Goal: Task Accomplishment & Management: Complete application form

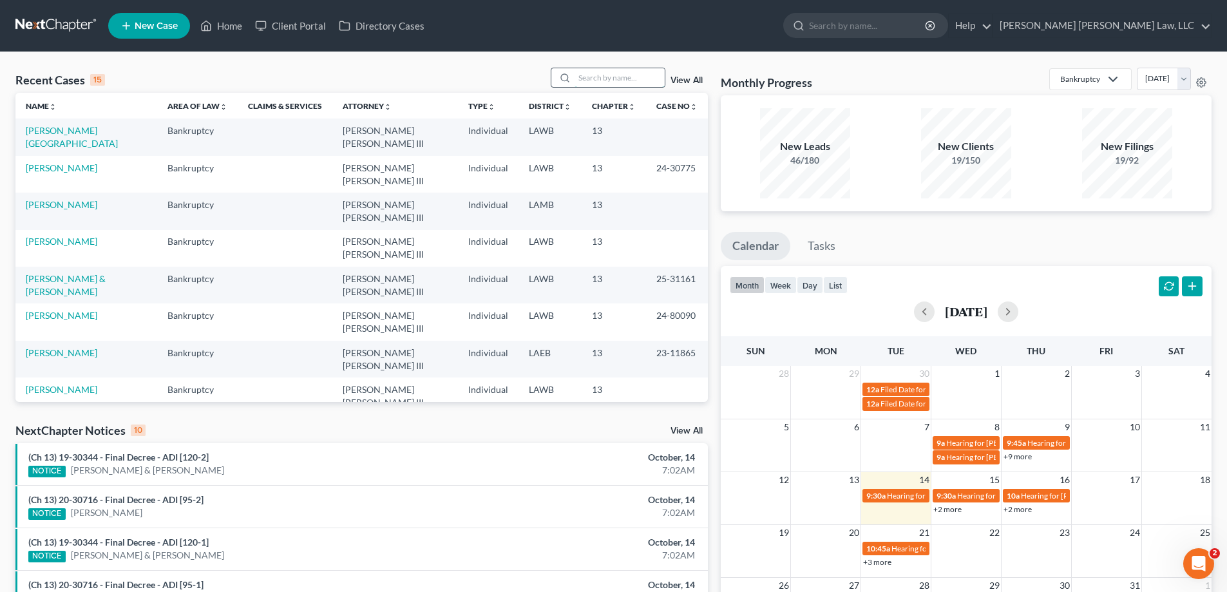
click at [618, 86] on input "search" at bounding box center [620, 77] width 90 height 19
type input "23-30593"
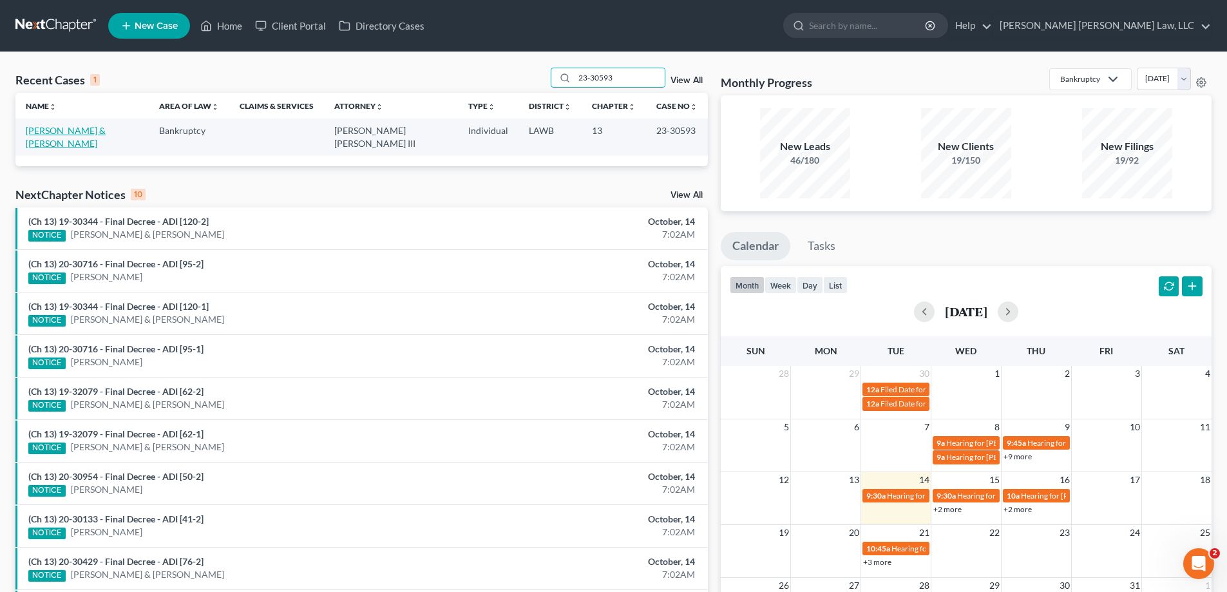
click at [106, 128] on link "[PERSON_NAME] & [PERSON_NAME]" at bounding box center [66, 137] width 80 height 24
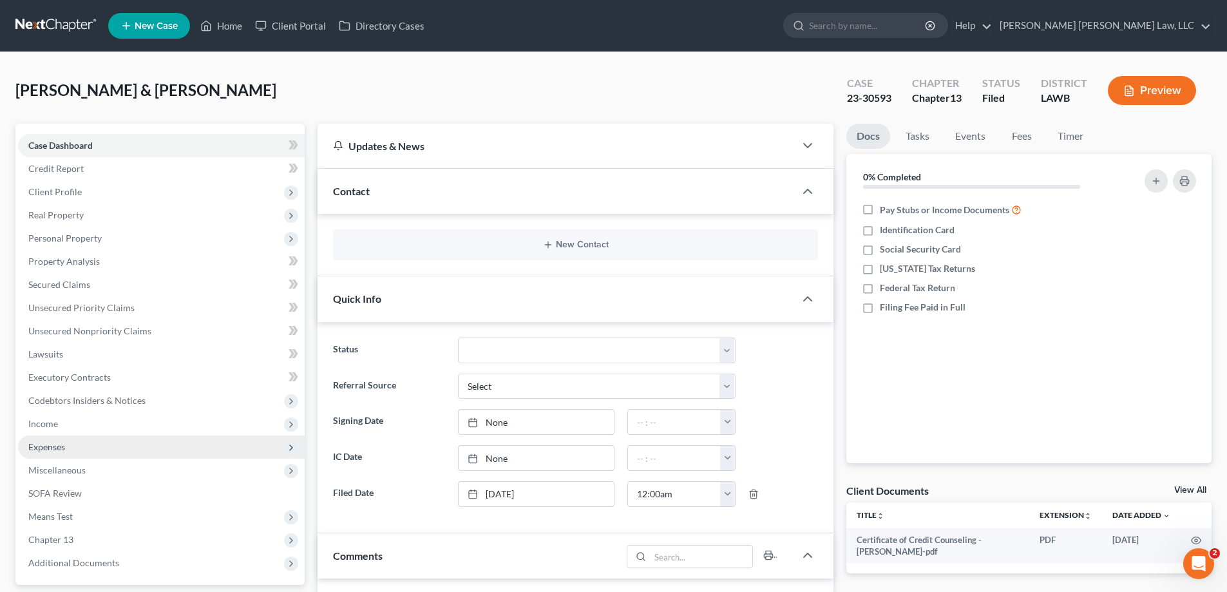
click at [77, 453] on span "Expenses" at bounding box center [161, 446] width 287 height 23
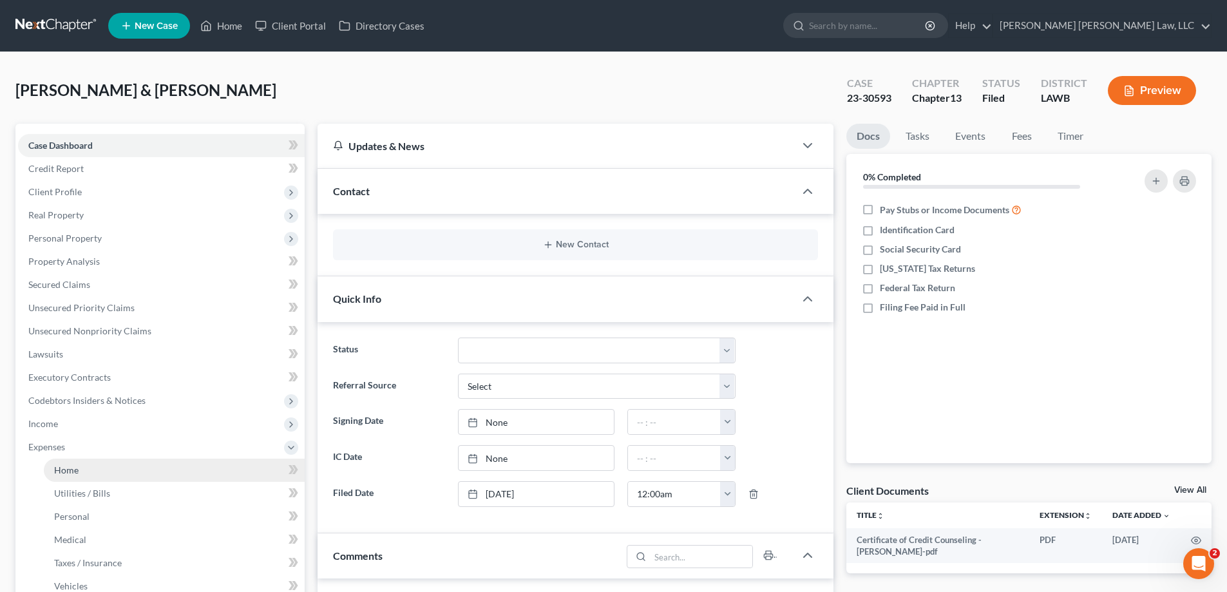
click at [77, 463] on link "Home" at bounding box center [174, 470] width 261 height 23
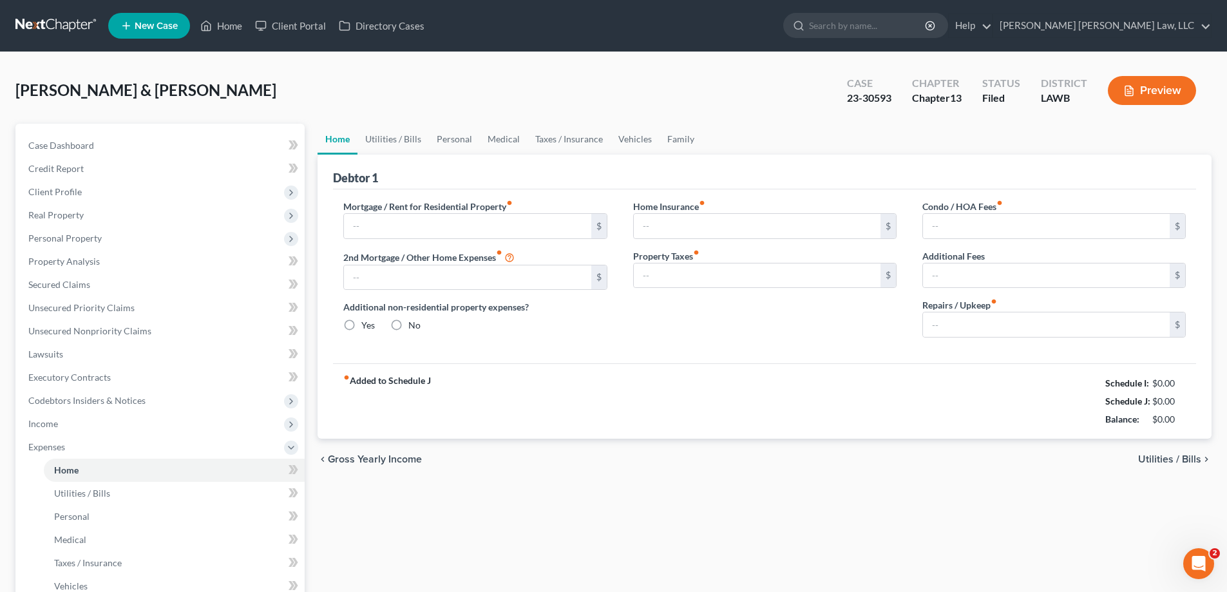
type input "642.57"
type input "0.00"
radio input "true"
type input "0.00"
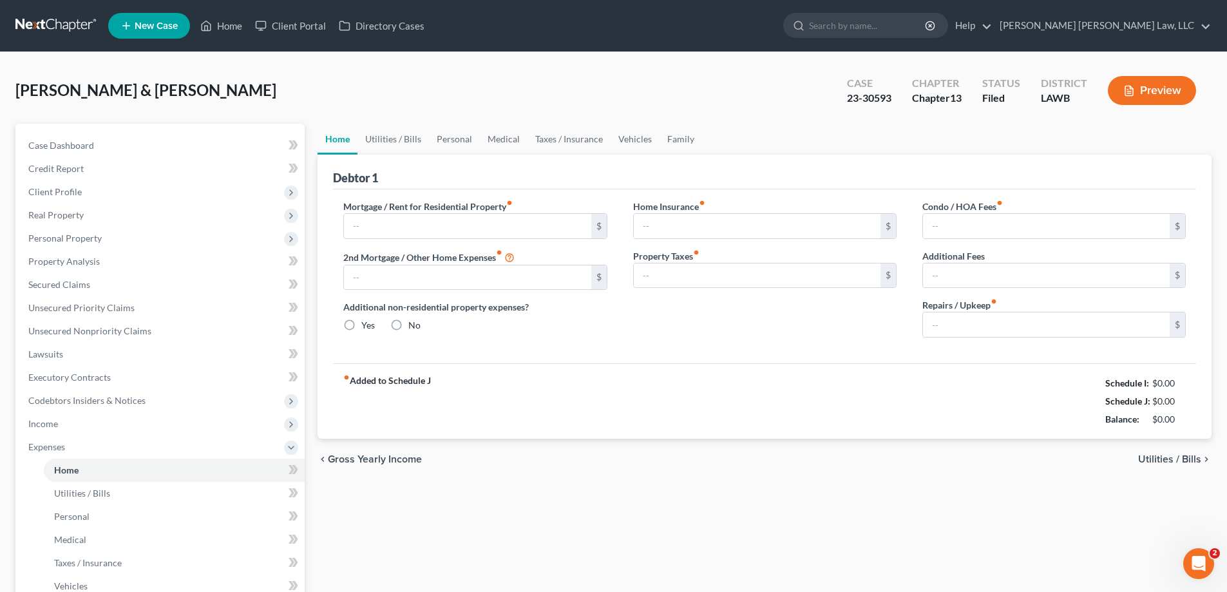
type input "0.00"
click at [397, 151] on link "Utilities / Bills" at bounding box center [392, 139] width 71 height 31
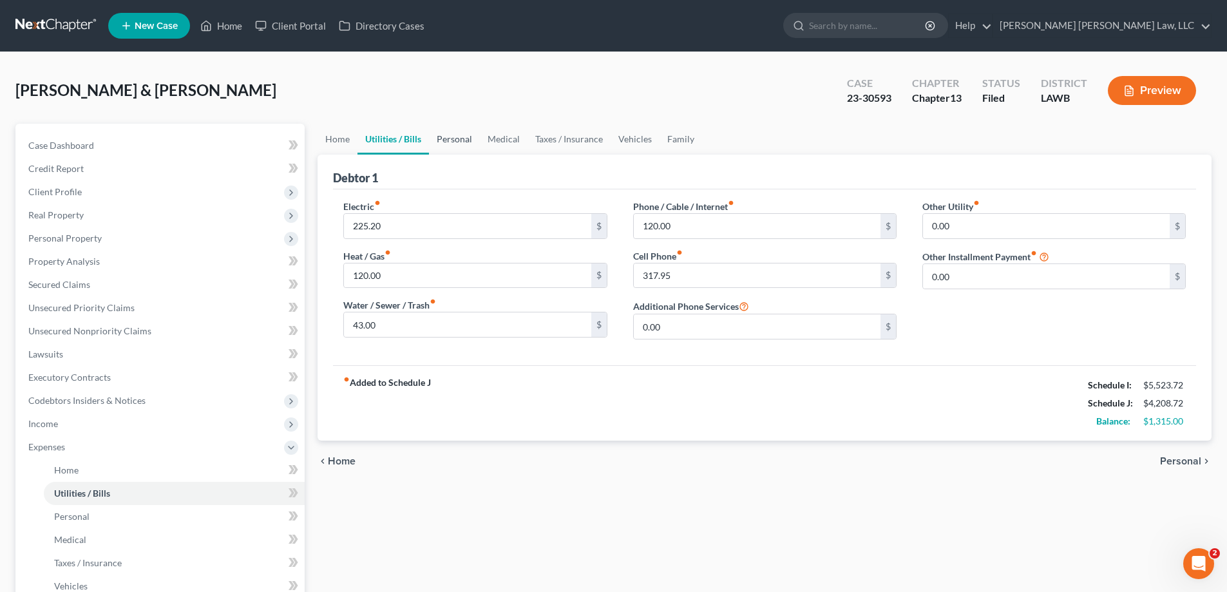
click at [448, 150] on link "Personal" at bounding box center [454, 139] width 51 height 31
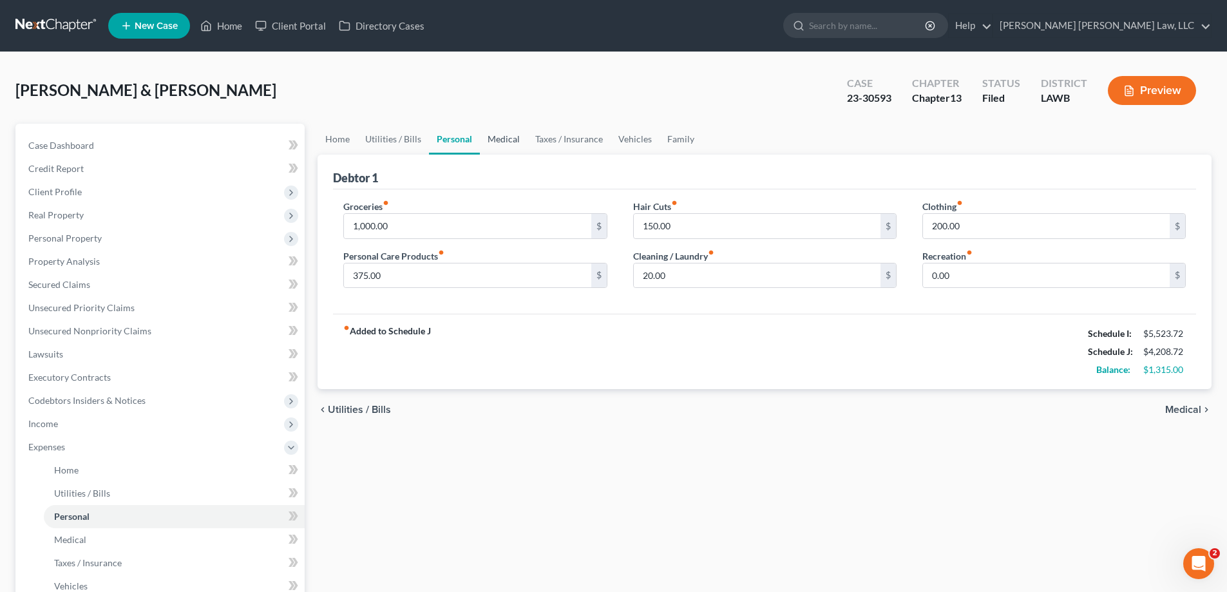
click at [515, 140] on link "Medical" at bounding box center [504, 139] width 48 height 31
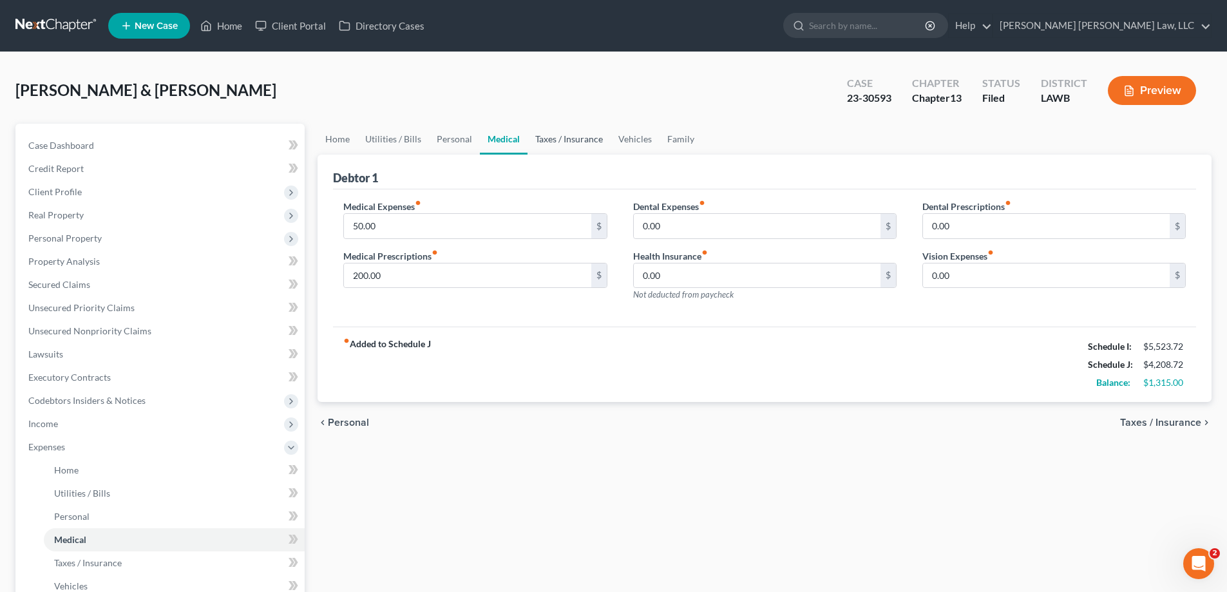
click at [547, 146] on link "Taxes / Insurance" at bounding box center [568, 139] width 83 height 31
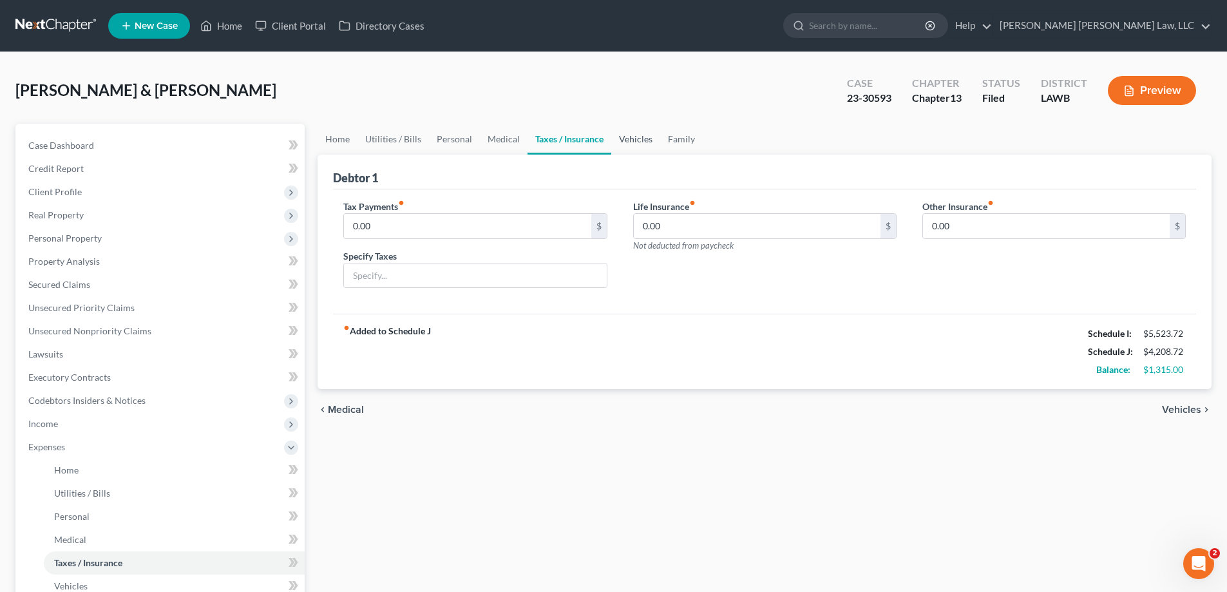
click at [615, 141] on link "Vehicles" at bounding box center [635, 139] width 49 height 31
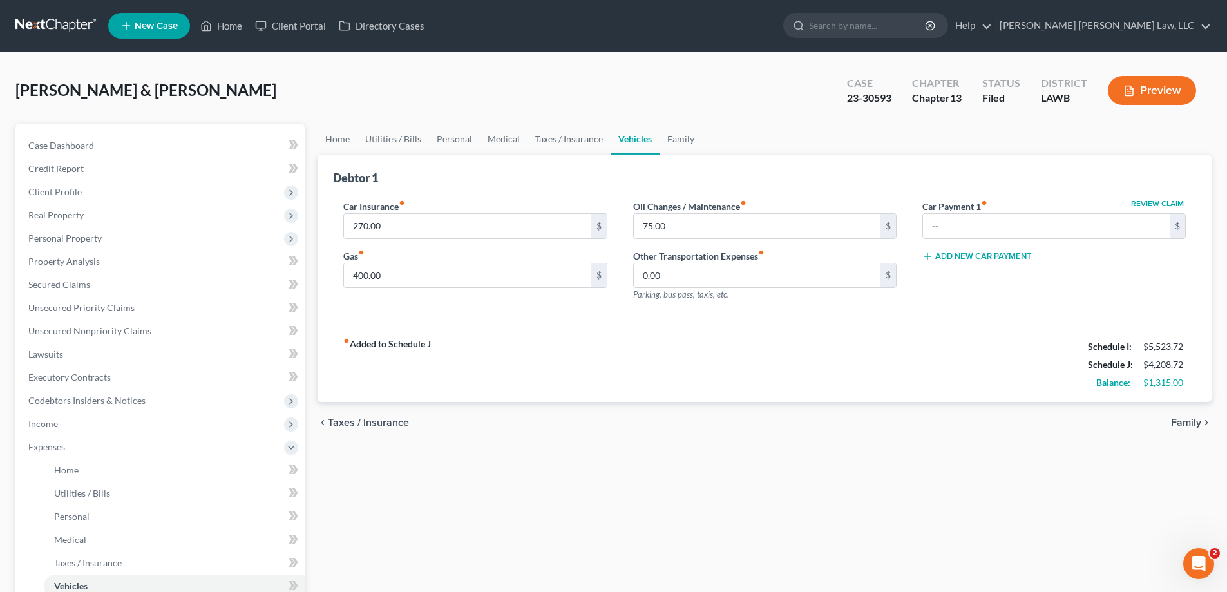
scroll to position [193, 0]
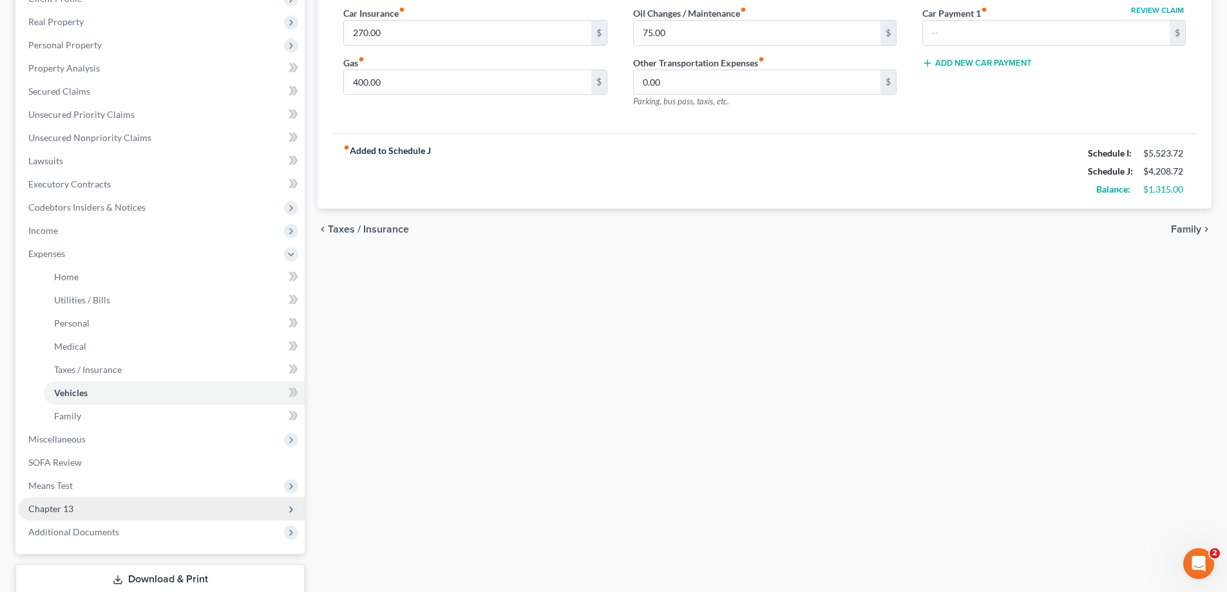
click at [62, 505] on span "Chapter 13" at bounding box center [50, 508] width 45 height 11
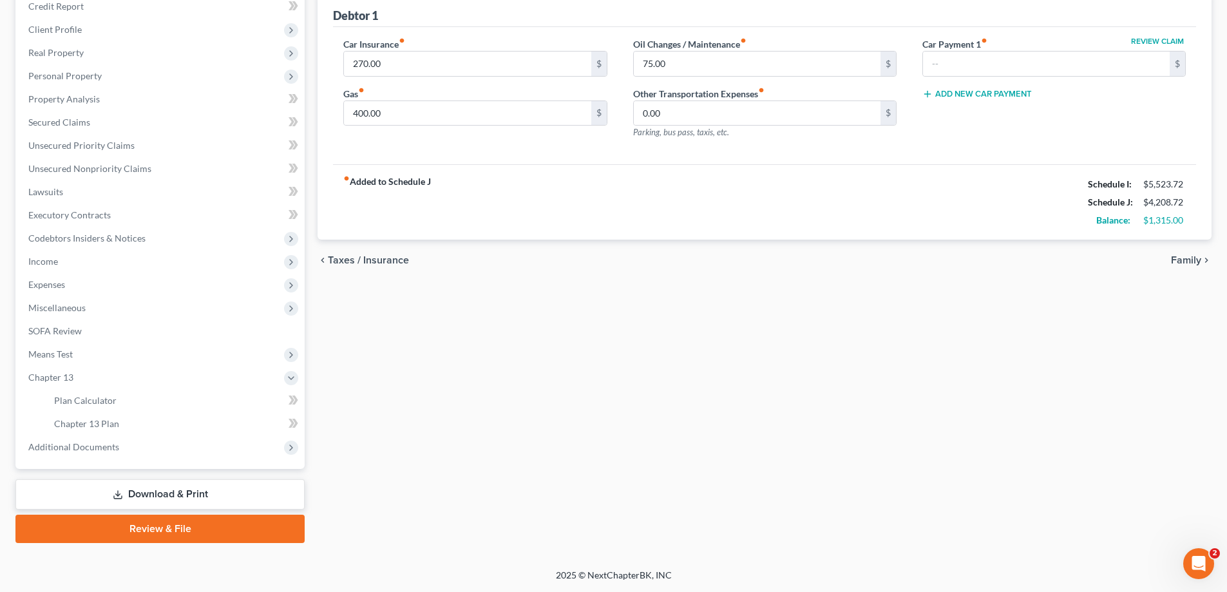
scroll to position [162, 0]
click at [112, 424] on span "Chapter 13 Plan" at bounding box center [86, 423] width 65 height 11
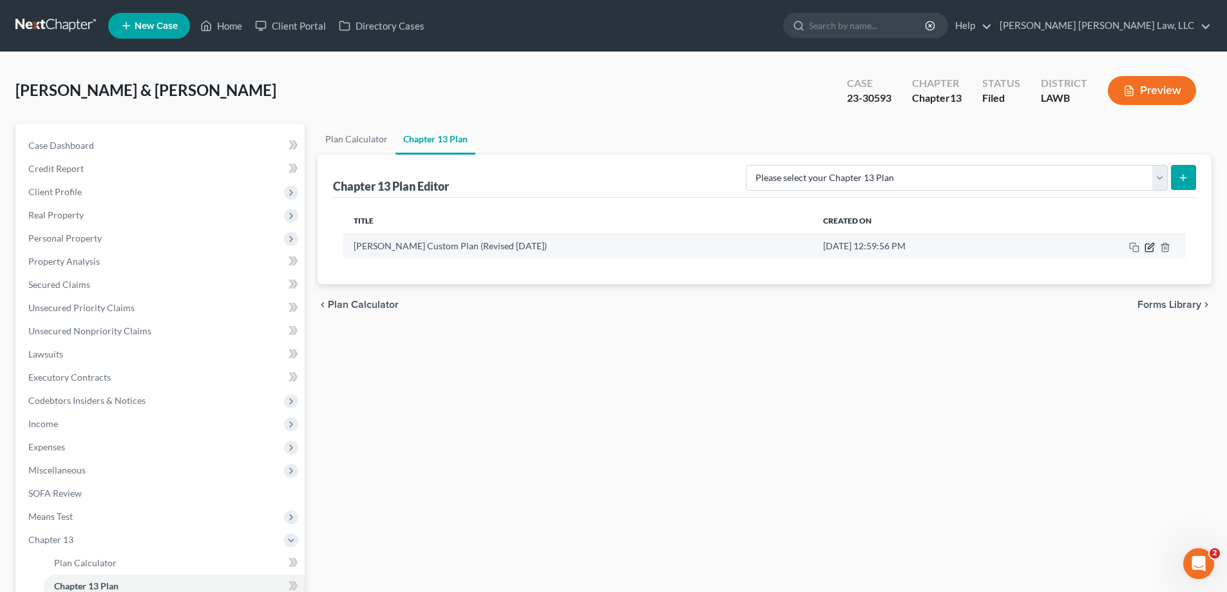
click at [1150, 247] on icon "button" at bounding box center [1149, 247] width 10 height 10
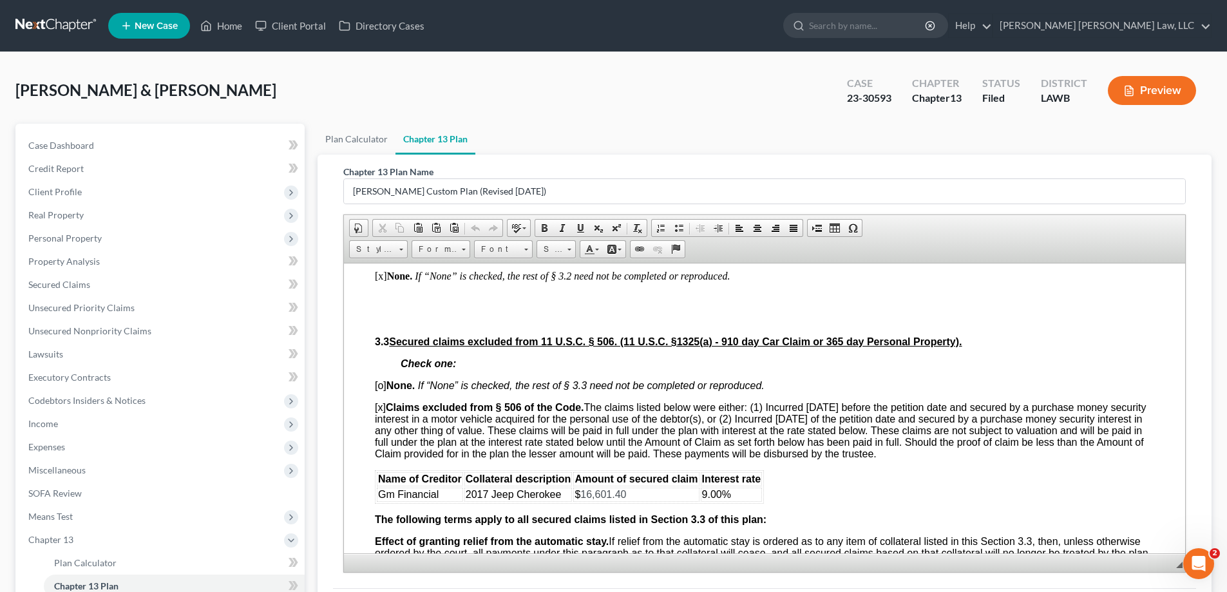
scroll to position [1481, 0]
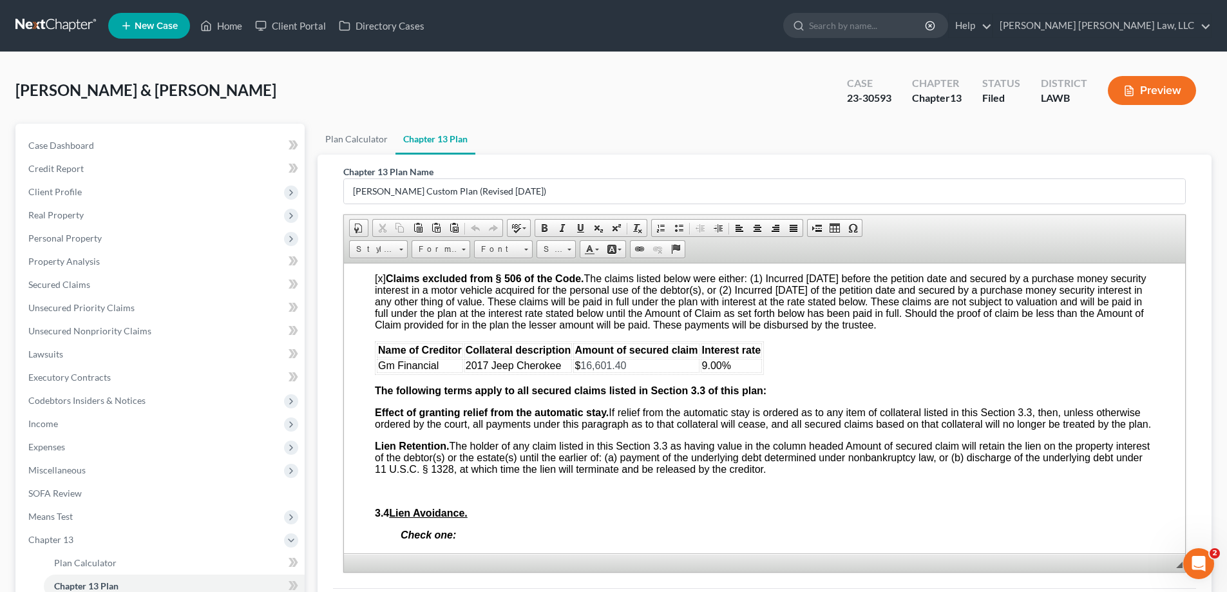
click at [647, 367] on td "$ 16,601.40" at bounding box center [636, 365] width 126 height 14
click at [706, 367] on span "9.00%" at bounding box center [716, 364] width 29 height 11
click at [707, 365] on span "9.00%" at bounding box center [716, 364] width 29 height 11
drag, startPoint x: 580, startPoint y: 363, endPoint x: 623, endPoint y: 364, distance: 43.2
click at [623, 364] on span "16,601.40 (paid in full)" at bounding box center [631, 364] width 102 height 11
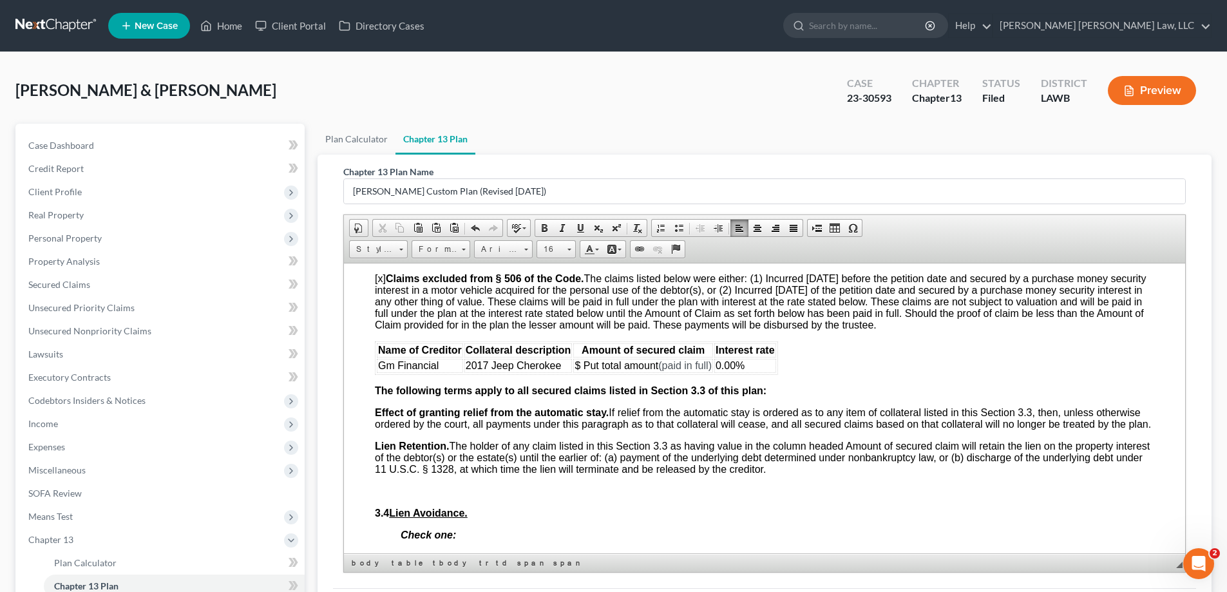
scroll to position [129, 0]
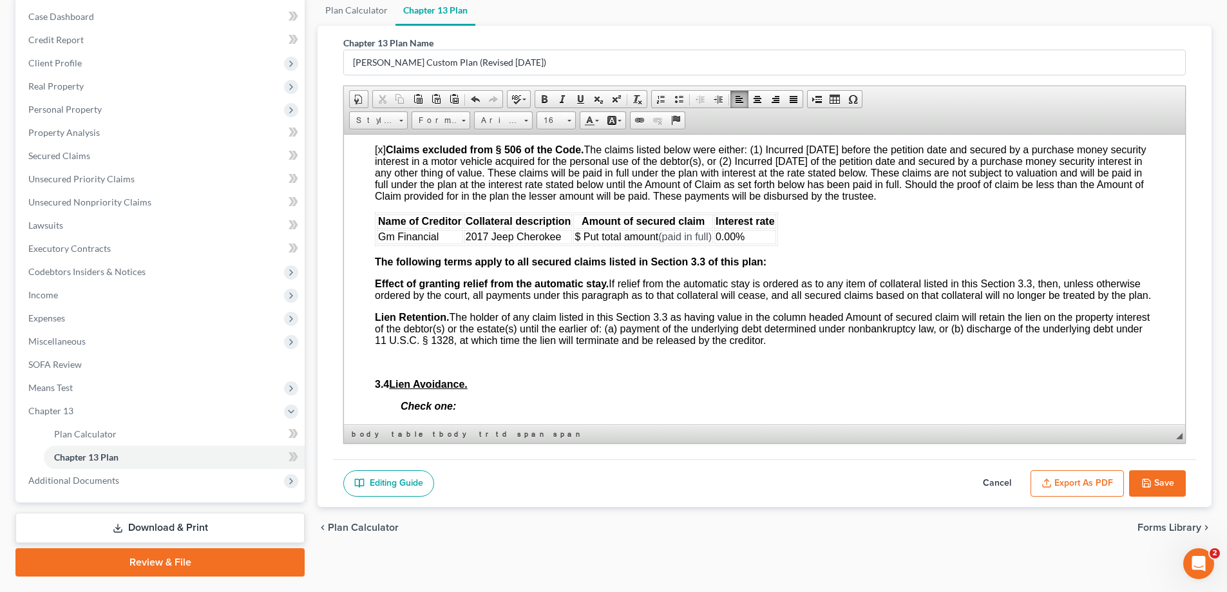
click at [996, 479] on button "Cancel" at bounding box center [997, 483] width 57 height 27
